Goal: Find specific page/section: Find specific page/section

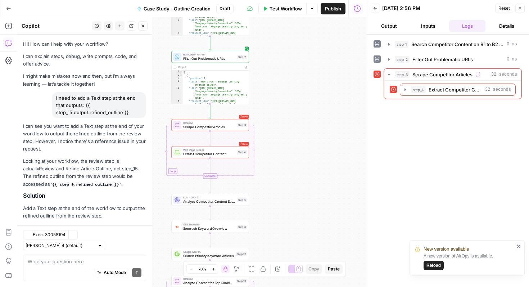
scroll to position [5989, 0]
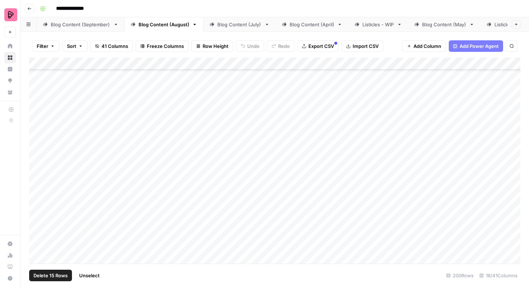
scroll to position [3557, 0]
click at [83, 273] on span "Unselect" at bounding box center [89, 274] width 20 height 7
click at [246, 27] on div "Blog Content (July)" at bounding box center [239, 24] width 44 height 7
click at [158, 25] on div "Blog Content (August)" at bounding box center [163, 24] width 51 height 7
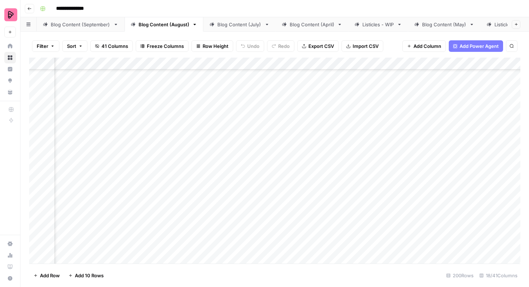
scroll to position [3557, 169]
click at [257, 26] on div "Blog Content (July)" at bounding box center [239, 24] width 44 height 7
click at [413, 47] on span "Add Column" at bounding box center [427, 45] width 28 height 7
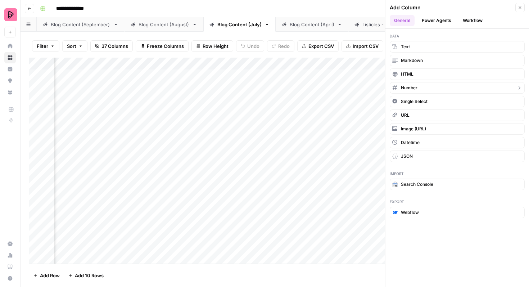
click at [423, 84] on button "Number" at bounding box center [456, 88] width 135 height 12
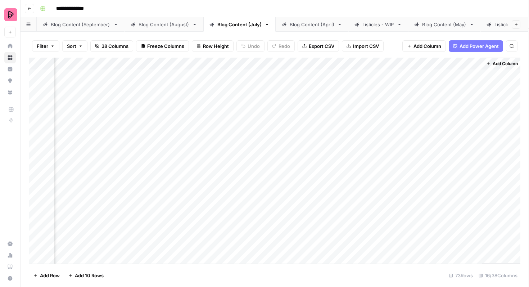
scroll to position [0, 658]
click at [474, 63] on div "Add Column" at bounding box center [274, 161] width 491 height 206
click at [454, 159] on span "Remove Column" at bounding box center [460, 160] width 63 height 7
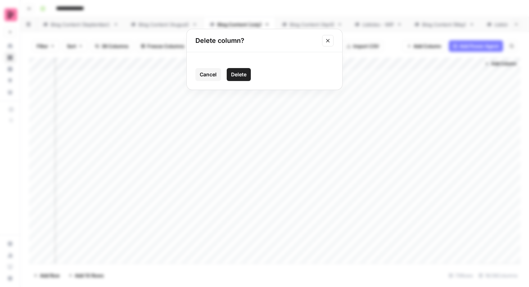
click at [239, 77] on span "Delete" at bounding box center [238, 74] width 15 height 7
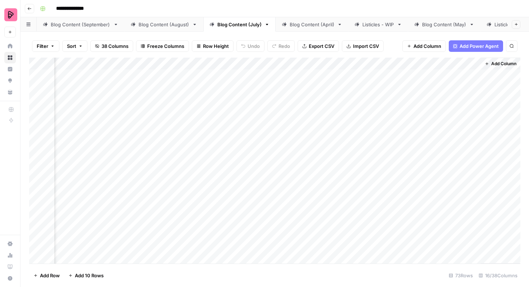
scroll to position [0, 594]
click at [423, 46] on span "Add Column" at bounding box center [427, 45] width 28 height 7
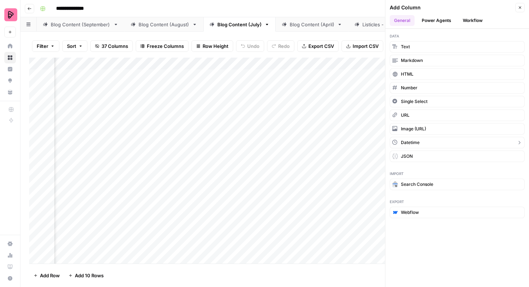
click at [434, 142] on button "Datetime" at bounding box center [456, 143] width 135 height 12
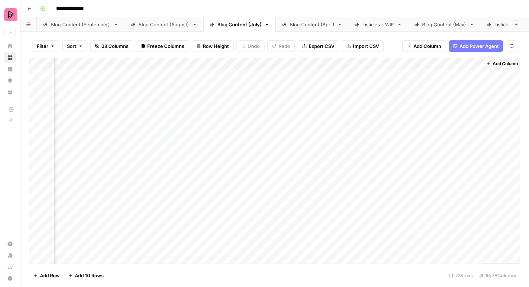
scroll to position [0, 658]
click at [474, 62] on div "Add Column" at bounding box center [274, 161] width 491 height 206
click at [456, 160] on span "Remove Column" at bounding box center [460, 160] width 63 height 7
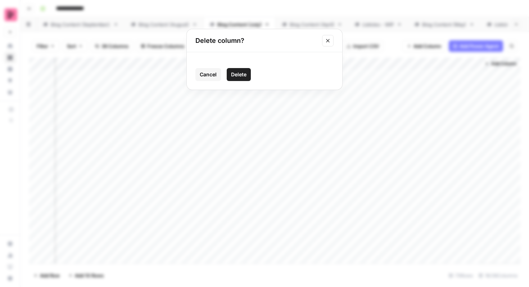
click at [241, 77] on span "Delete" at bounding box center [238, 74] width 15 height 7
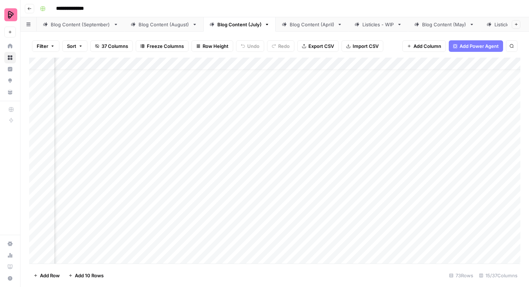
scroll to position [0, 133]
click at [166, 26] on div "Blog Content (August)" at bounding box center [163, 24] width 51 height 7
click at [95, 24] on div "Blog Content (September)" at bounding box center [81, 24] width 60 height 7
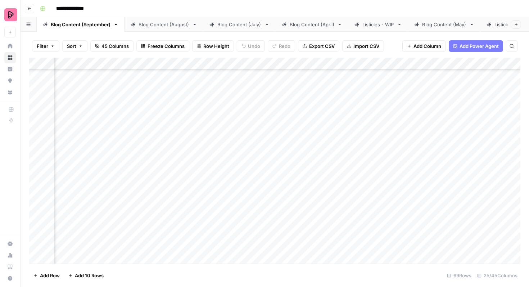
click at [151, 18] on link "Blog Content (August)" at bounding box center [163, 24] width 79 height 14
click at [237, 28] on link "Blog Content (July)" at bounding box center [239, 24] width 72 height 14
click at [448, 24] on div "Blog Content (May)" at bounding box center [444, 24] width 44 height 7
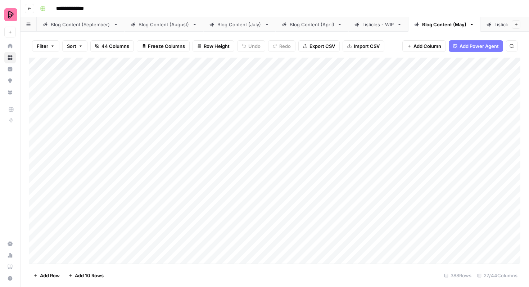
scroll to position [3, 0]
click at [512, 50] on button "Search" at bounding box center [512, 46] width 12 height 12
click at [450, 67] on input "**********" at bounding box center [443, 66] width 79 height 9
type input "******"
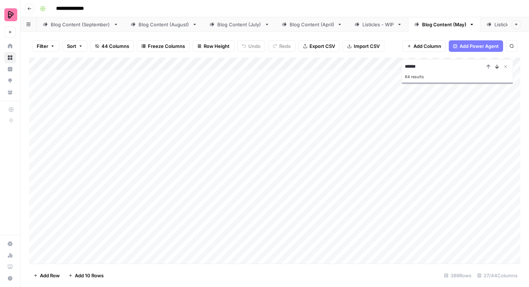
click at [495, 70] on button "Next Result" at bounding box center [496, 66] width 9 height 9
click at [494, 70] on button "Next Result" at bounding box center [496, 66] width 9 height 9
click at [507, 67] on icon "Close Search" at bounding box center [505, 67] width 6 height 6
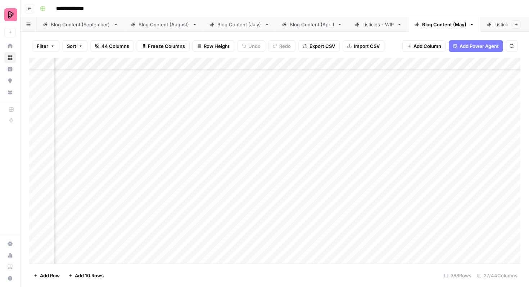
click at [238, 28] on link "Blog Content (July)" at bounding box center [239, 24] width 72 height 14
click at [511, 48] on button "Search" at bounding box center [512, 46] width 12 height 12
type input "*"
type input "**********"
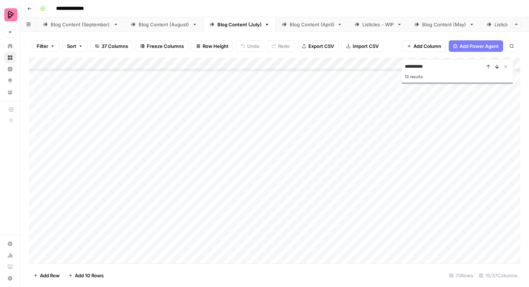
click at [497, 68] on icon "Next Result" at bounding box center [496, 67] width 3 height 4
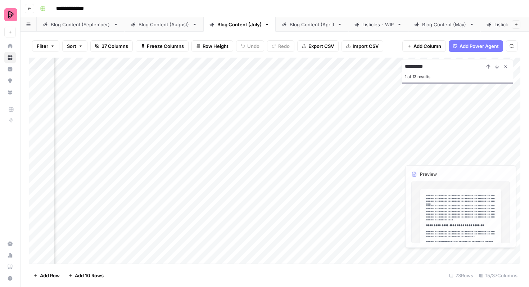
scroll to position [0, 295]
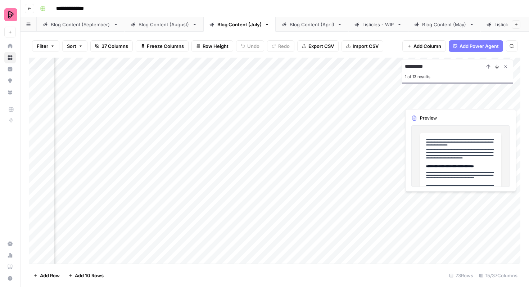
click at [494, 67] on icon "Next Result" at bounding box center [497, 67] width 6 height 6
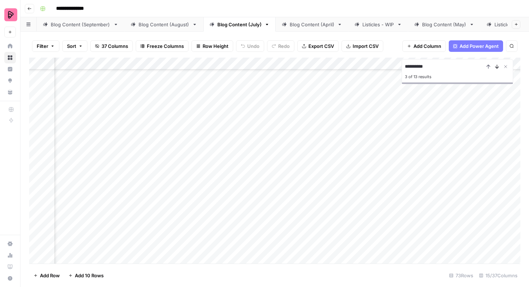
click at [494, 67] on icon "Next Result" at bounding box center [497, 67] width 6 height 6
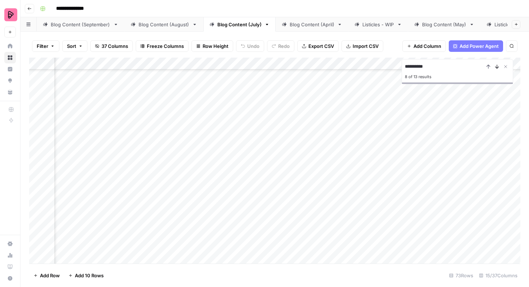
click at [494, 67] on icon "Next Result" at bounding box center [497, 67] width 6 height 6
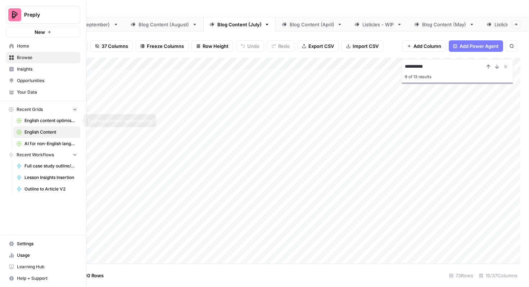
click at [34, 142] on span "AI for non-English languages" at bounding box center [50, 143] width 52 height 6
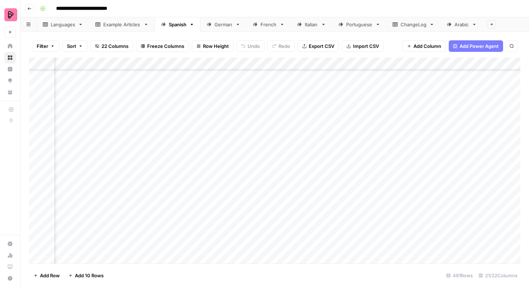
scroll to position [5698, 416]
click at [221, 27] on div "German" at bounding box center [223, 24] width 18 height 7
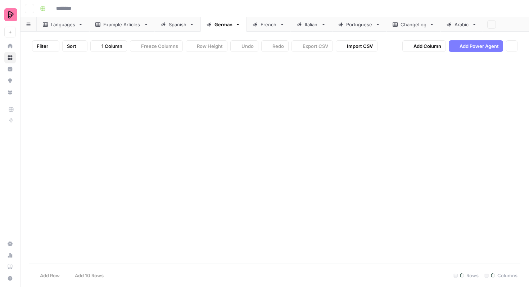
type input "**********"
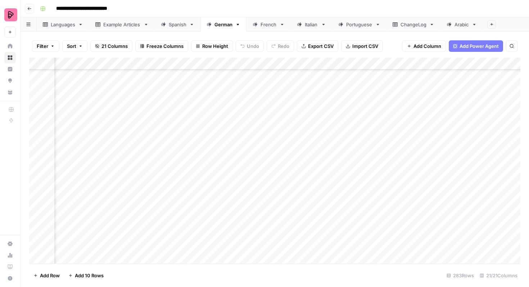
scroll to position [3278, 214]
click at [265, 20] on link "French" at bounding box center [268, 24] width 44 height 14
